Goal: Task Accomplishment & Management: Complete application form

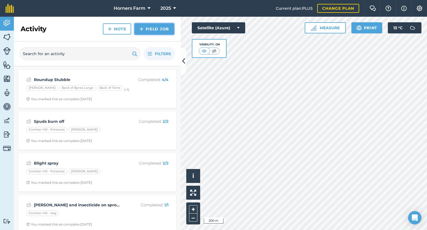
click at [157, 28] on link "Field Job" at bounding box center [154, 28] width 39 height 11
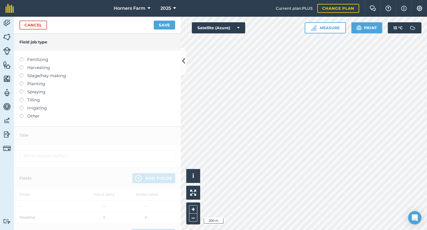
click at [23, 63] on label "Fertilizing" at bounding box center [97, 59] width 156 height 7
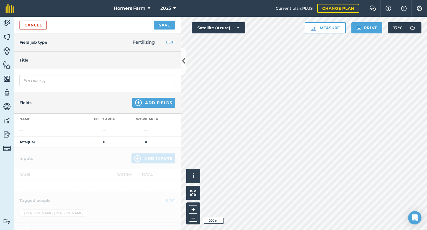
click at [22, 61] on h4 "Title" at bounding box center [97, 60] width 156 height 6
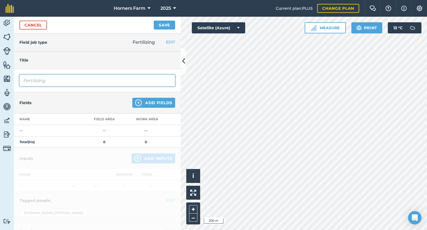
click at [38, 78] on input "Fertilizing" at bounding box center [97, 80] width 156 height 12
type input "Top dress stubble turnips"
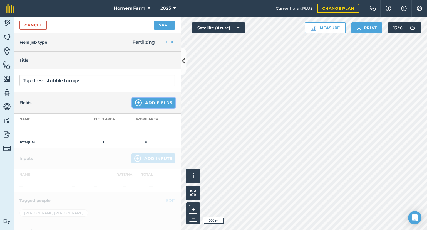
click at [136, 102] on img at bounding box center [138, 102] width 7 height 7
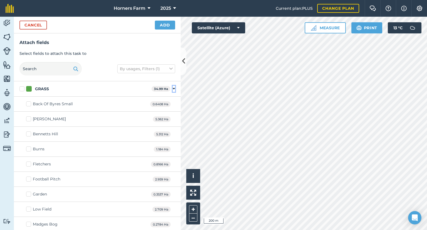
click at [173, 88] on icon at bounding box center [174, 88] width 3 height 5
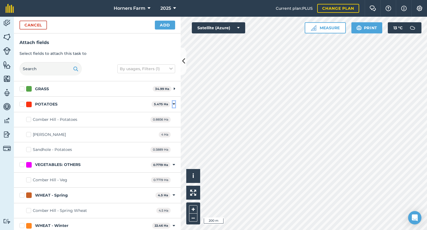
click at [173, 102] on icon at bounding box center [174, 103] width 3 height 5
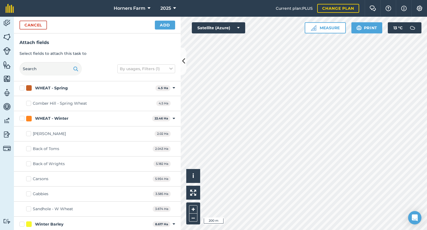
scroll to position [92, 0]
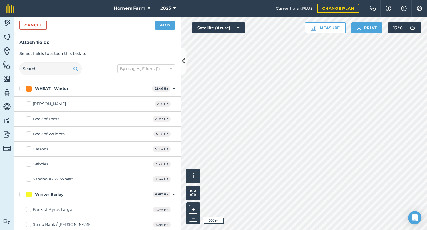
click at [31, 209] on label "Back of Byres Large" at bounding box center [49, 209] width 46 height 6
click at [30, 209] on input "Back of Byres Large" at bounding box center [28, 208] width 4 height 4
click at [28, 209] on label "Back of Byres Large" at bounding box center [49, 209] width 46 height 6
click at [28, 209] on input "Back of Byres Large" at bounding box center [28, 208] width 4 height 4
checkbox input "false"
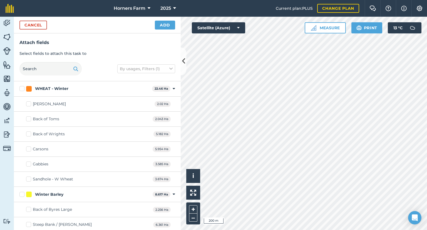
click at [30, 162] on label "Gabbies" at bounding box center [37, 164] width 22 height 6
click at [30, 162] on input "Gabbies" at bounding box center [28, 163] width 4 height 4
checkbox input "true"
click at [32, 147] on label "Carsons" at bounding box center [37, 149] width 22 height 6
click at [30, 147] on input "Carsons" at bounding box center [28, 148] width 4 height 4
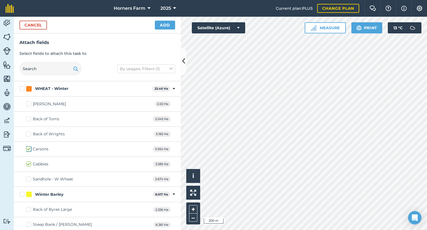
checkbox input "true"
click at [167, 26] on button "Add" at bounding box center [165, 25] width 20 height 9
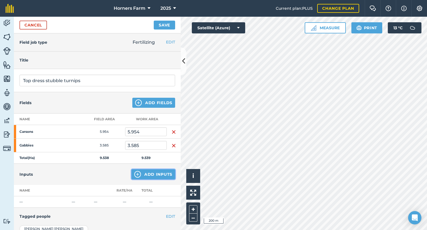
click at [149, 176] on button "Add Inputs" at bounding box center [153, 174] width 44 height 10
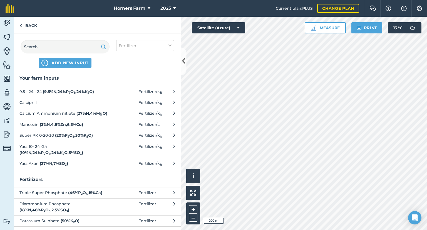
click at [79, 114] on strong "( 27 % N , 4 % MgO )" at bounding box center [91, 113] width 31 height 5
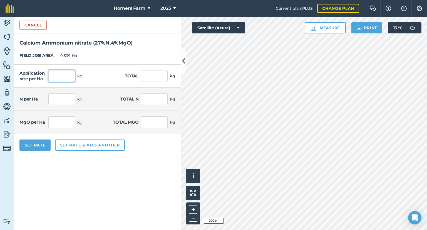
click at [63, 79] on input "text" at bounding box center [61, 76] width 27 height 12
type input "125"
type input "1,192.375"
type input "33.75"
type input "321.941"
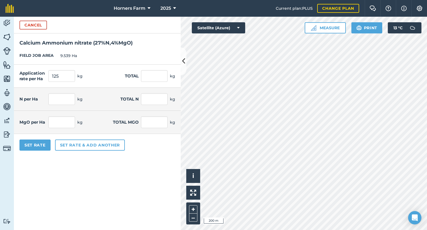
type input "5"
type input "47.695"
click at [98, 178] on form "Cancel Calcium Ammonium nitrate ( 27 % N , 4 % MgO ) FIELD JOB AREA 9.539 Ha Ap…" at bounding box center [97, 123] width 167 height 213
click at [36, 145] on button "Set Rate" at bounding box center [34, 144] width 31 height 11
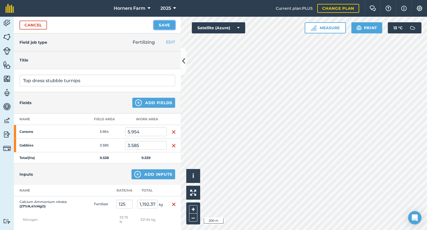
click at [171, 26] on button "Save" at bounding box center [164, 25] width 21 height 9
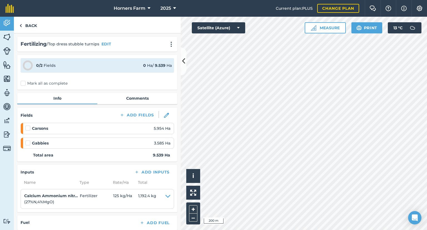
click at [23, 85] on label "Mark all as complete" at bounding box center [44, 83] width 47 height 6
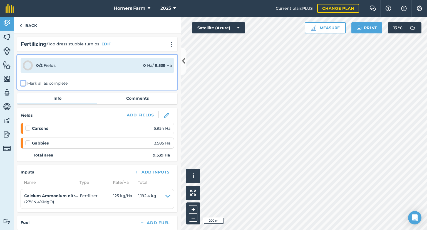
click at [23, 84] on input "Mark all as complete" at bounding box center [23, 82] width 4 height 4
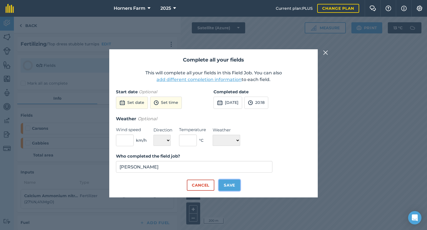
click at [229, 182] on button "Save" at bounding box center [229, 184] width 21 height 11
checkbox input "true"
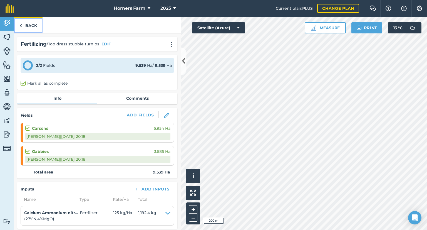
click at [29, 21] on link "Back" at bounding box center [28, 25] width 29 height 16
